Goal: Task Accomplishment & Management: Complete application form

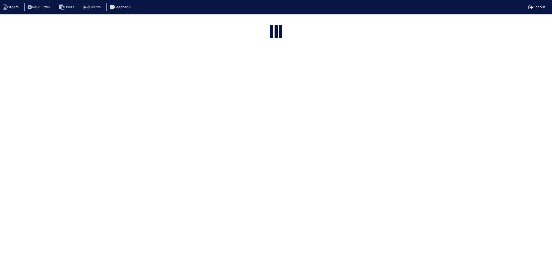
select select "15"
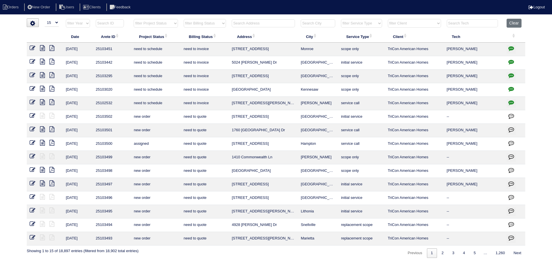
click at [265, 20] on input "text" at bounding box center [263, 23] width 63 height 8
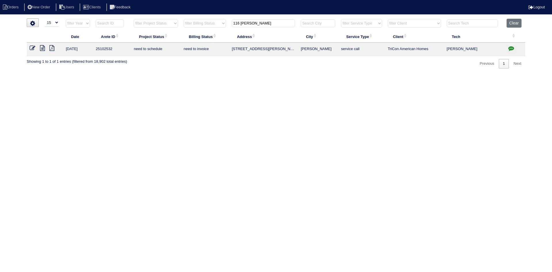
type input "116 [PERSON_NAME]"
click at [42, 49] on icon at bounding box center [42, 48] width 5 height 6
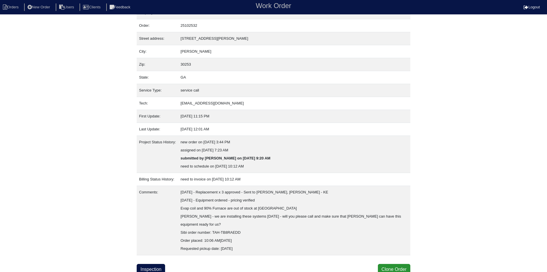
scroll to position [15, 0]
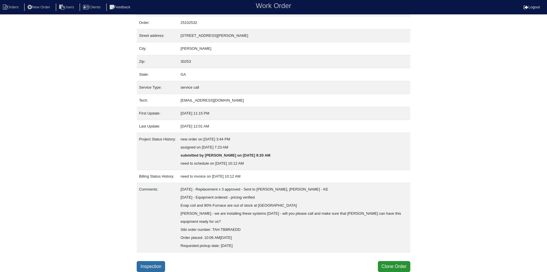
click at [147, 268] on link "Inspection" at bounding box center [151, 266] width 28 height 11
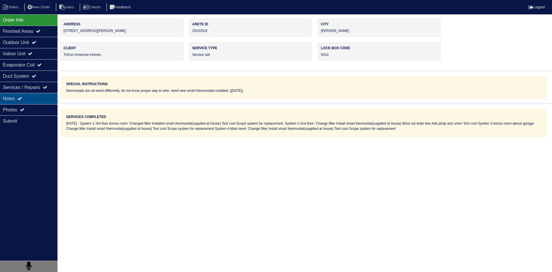
click at [40, 98] on div "Notes" at bounding box center [28, 98] width 57 height 11
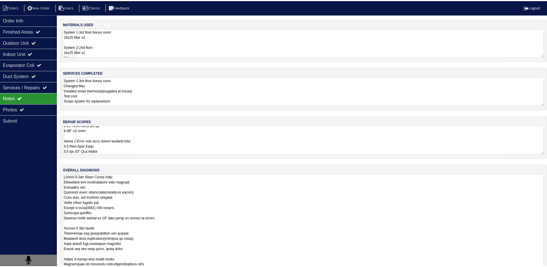
scroll to position [1, 0]
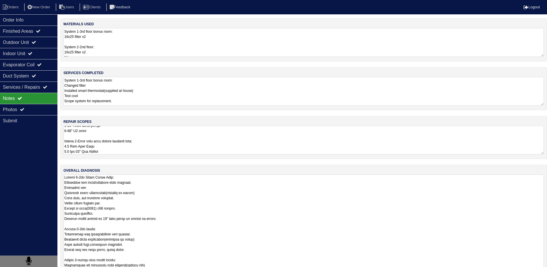
click at [153, 194] on textarea at bounding box center [304, 268] width 481 height 187
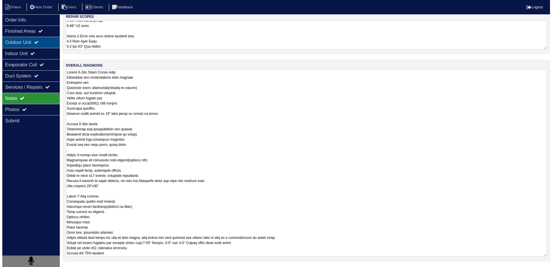
scroll to position [0, 0]
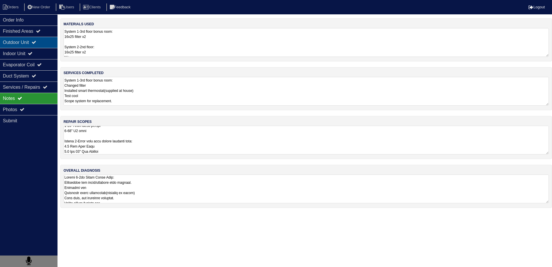
click at [24, 48] on div "Outdoor Unit" at bounding box center [28, 42] width 57 height 11
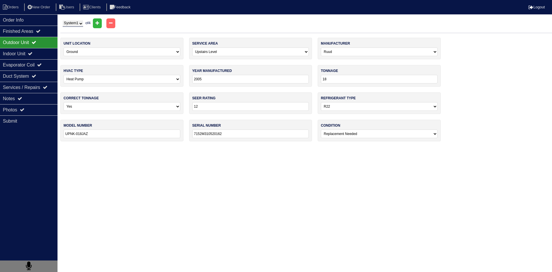
click at [75, 23] on select "System 1 System 2 System 3 System 4" at bounding box center [73, 23] width 20 height 6
select select "2"
click at [63, 20] on select "System 1 System 2 System 3 System 4" at bounding box center [73, 23] width 20 height 6
select select "Rheem"
type input "2022"
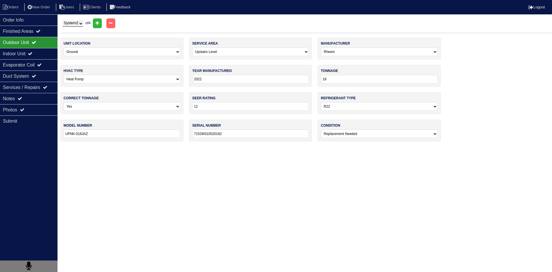
type input "36"
type input "14"
select select "1"
type input "WP1436AJ1NA"
type input "W172283979"
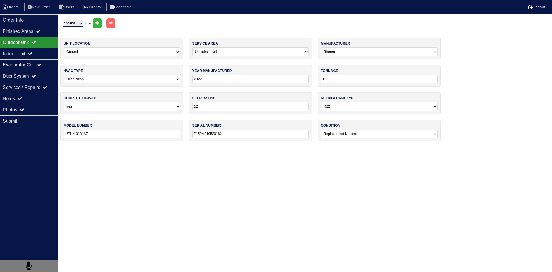
select select "0"
click at [38, 99] on div "Notes" at bounding box center [28, 98] width 57 height 11
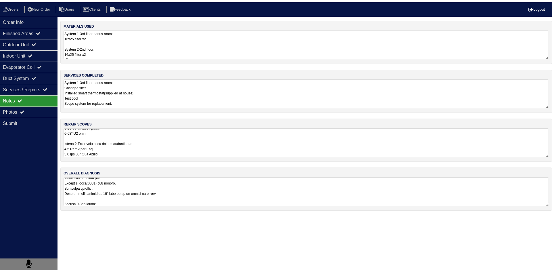
scroll to position [58, 0]
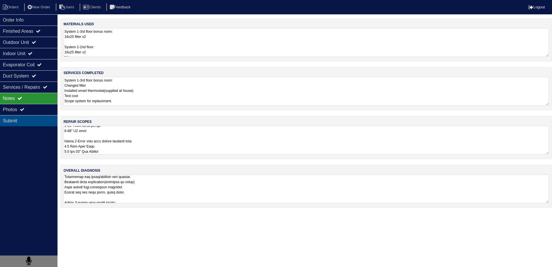
click at [34, 121] on div "Submit" at bounding box center [28, 120] width 57 height 11
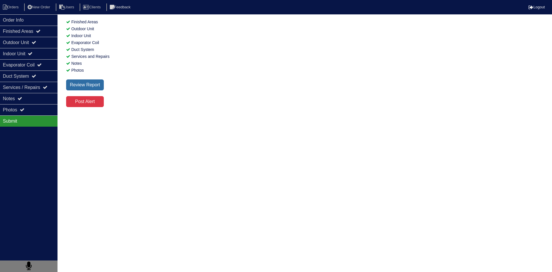
click at [93, 83] on div "Review Report" at bounding box center [85, 84] width 38 height 11
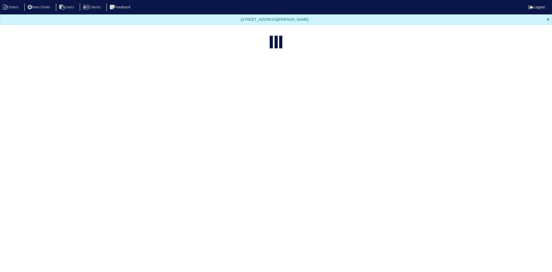
select select "15"
type input "116 bryan"
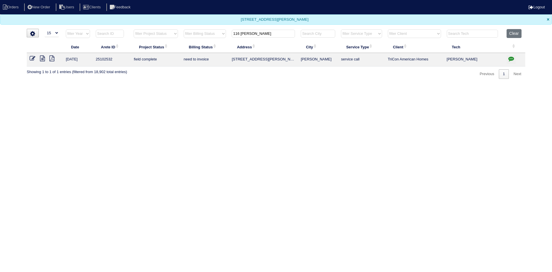
click at [43, 58] on icon at bounding box center [42, 58] width 5 height 6
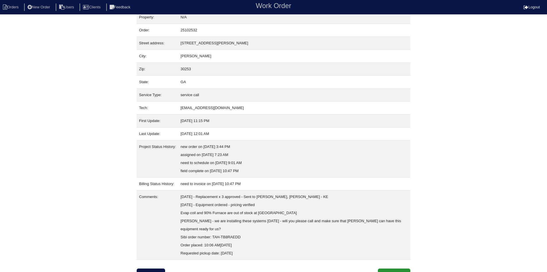
scroll to position [15, 0]
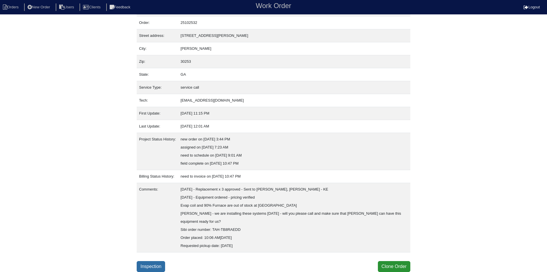
click at [157, 264] on link "Inspection" at bounding box center [151, 266] width 28 height 11
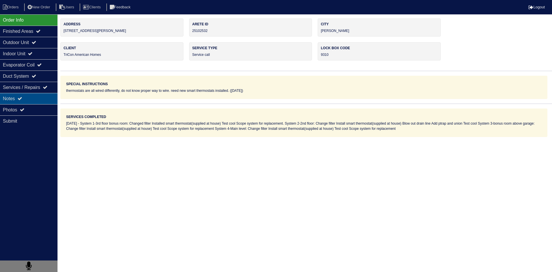
click at [31, 97] on div "Notes" at bounding box center [28, 98] width 57 height 11
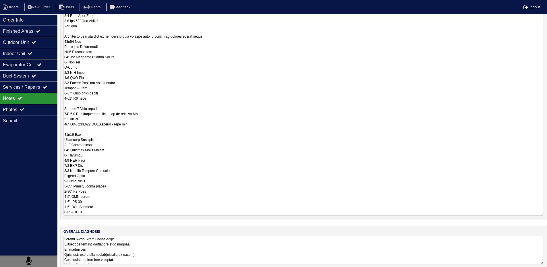
scroll to position [224, 0]
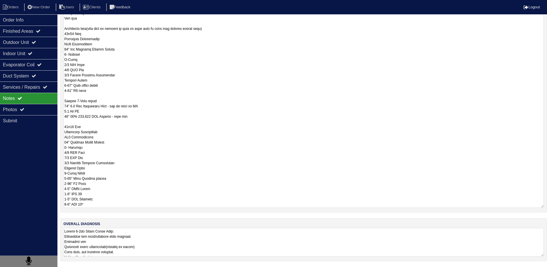
drag, startPoint x: 64, startPoint y: 130, endPoint x: 142, endPoint y: 273, distance: 162.1
click at [142, 267] on html "Orders New Order Users Clients Feedback Logout Orders New Order Users Clients M…" at bounding box center [273, 21] width 547 height 491
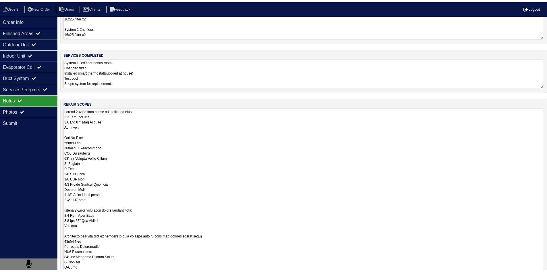
scroll to position [0, 0]
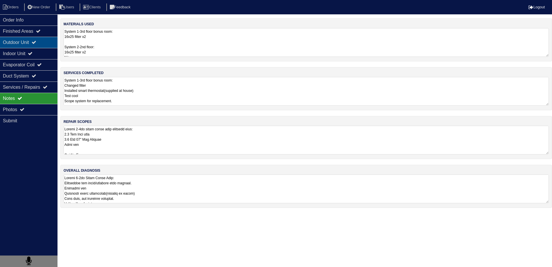
click at [7, 42] on div "Outdoor Unit" at bounding box center [28, 42] width 57 height 11
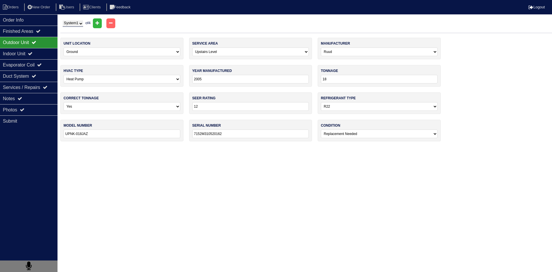
click at [79, 24] on select "System 1 System 2 System 3 System 4" at bounding box center [73, 23] width 20 height 6
select select "2"
click at [63, 20] on select "System 1 System 2 System 3 System 4" at bounding box center [73, 23] width 20 height 6
select select "Rheem"
type input "2022"
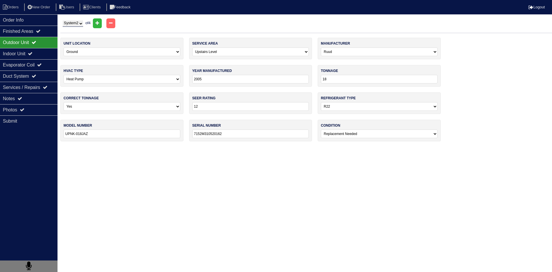
type input "36"
type input "14"
select select "1"
type input "WP1436AJ1NA"
type input "W172283979"
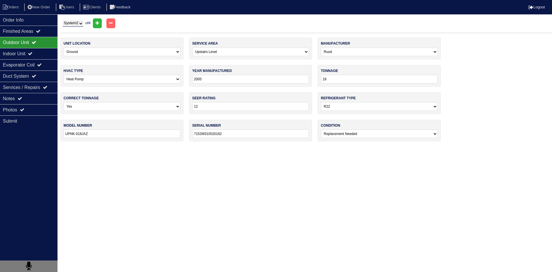
select select "0"
click at [78, 23] on select "System 1 System 2 System 3 System 4" at bounding box center [73, 23] width 20 height 6
select select "3"
click at [63, 20] on select "System 1 System 2 System 3 System 4" at bounding box center [73, 23] width 20 height 6
select select "Ruud"
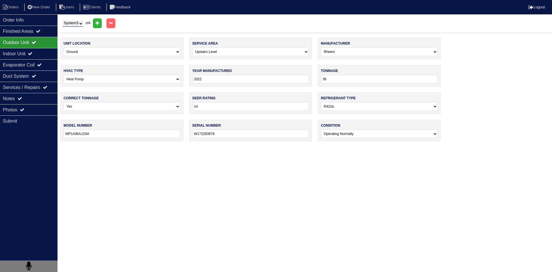
type input "2005"
type input "18"
type input "12"
select select "0"
type input "UPKB-018JAZ"
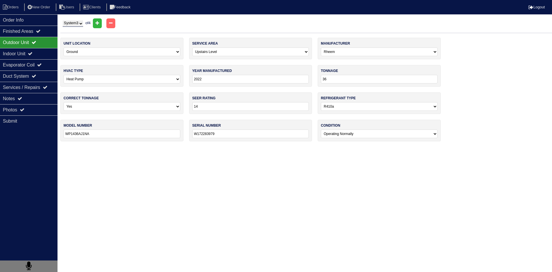
type input "7020M480539601"
select select "2"
click at [76, 21] on select "System 1 System 2 System 3 System 4" at bounding box center [73, 23] width 20 height 6
select select "4"
click at [63, 20] on select "System 1 System 2 System 3 System 4" at bounding box center [73, 23] width 20 height 6
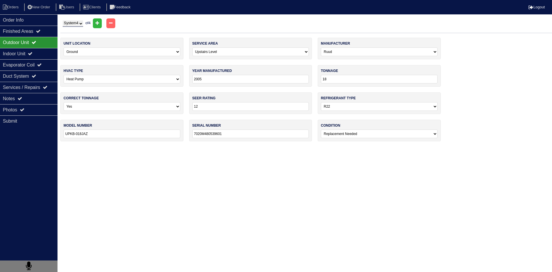
select select "0"
type input "42"
type input "UAND-042JAZ"
type input "7300F430507060"
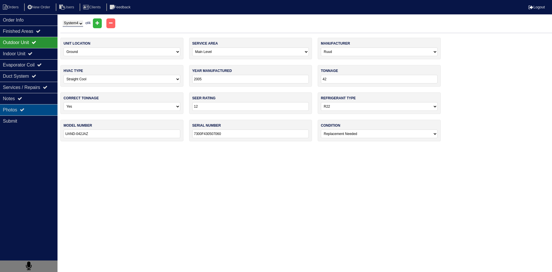
click at [39, 110] on div "Photos" at bounding box center [28, 109] width 57 height 11
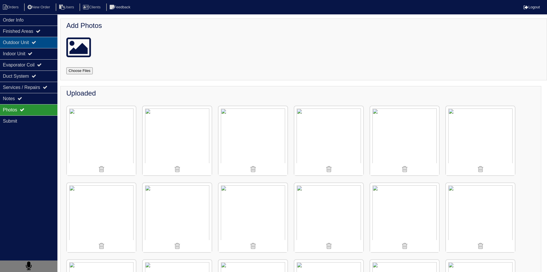
click at [17, 37] on div "Outdoor Unit" at bounding box center [28, 42] width 57 height 11
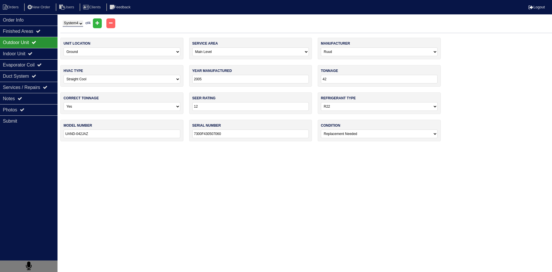
click at [83, 26] on select "System 1 System 2 System 3 System 4" at bounding box center [73, 23] width 20 height 6
select select "1"
click at [63, 20] on select "System 1 System 2 System 3 System 4" at bounding box center [73, 23] width 20 height 6
select select "1"
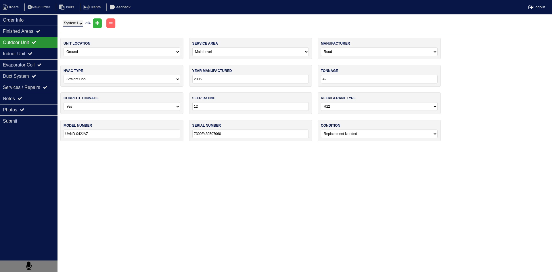
type input "18"
type input "UPNK-018JAZ"
type input "7152M310520162"
click at [82, 24] on select "System 1 System 2 System 3 System 4" at bounding box center [73, 23] width 20 height 6
select select "2"
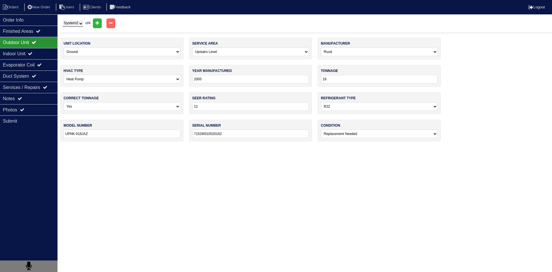
click at [63, 20] on select "System 1 System 2 System 3 System 4" at bounding box center [73, 23] width 20 height 6
select select "Rheem"
type input "2022"
type input "36"
type input "14"
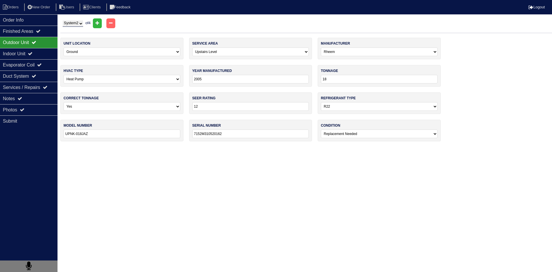
select select "1"
type input "WP1436AJ1NA"
type input "W172283979"
select select "0"
click at [22, 53] on div "Indoor Unit" at bounding box center [28, 53] width 57 height 11
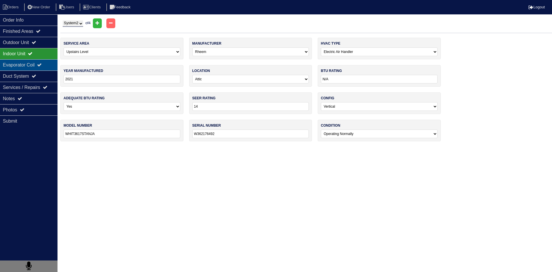
click at [15, 66] on div "Evaporator Coil" at bounding box center [28, 64] width 57 height 11
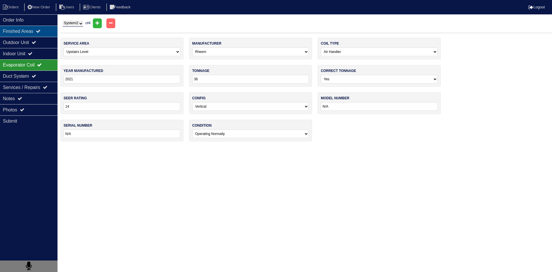
click at [11, 33] on div "Finished Areas" at bounding box center [28, 31] width 57 height 11
